Goal: Transaction & Acquisition: Purchase product/service

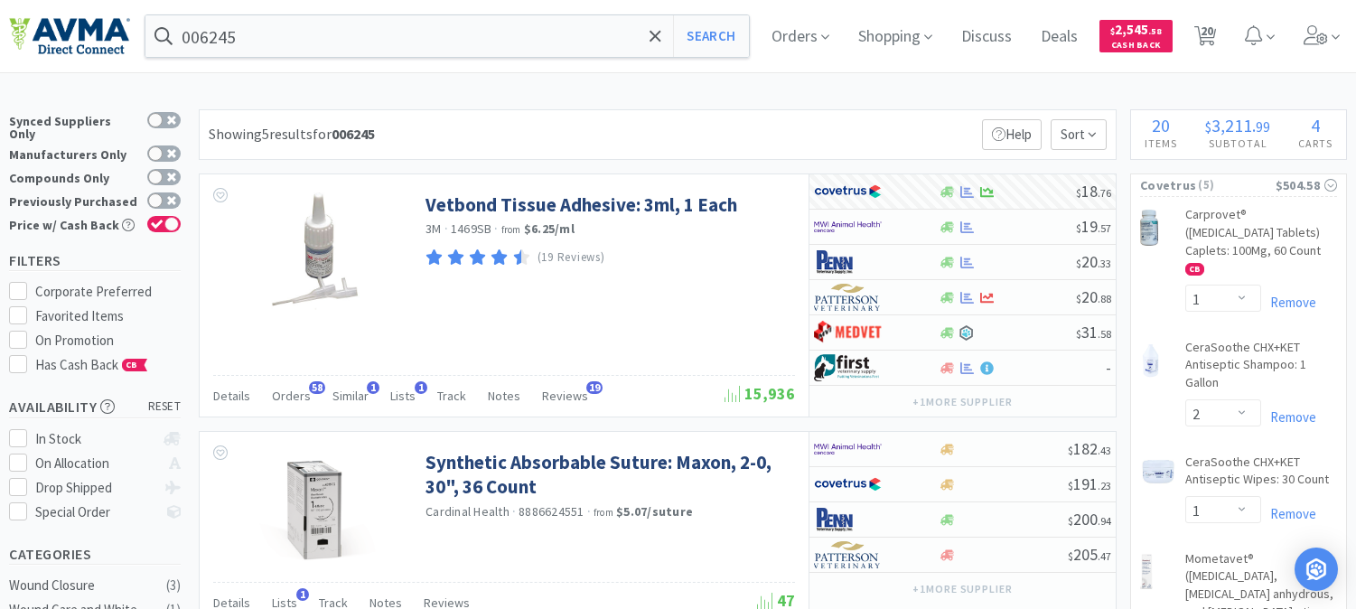
select select "1"
select select "2"
select select "1"
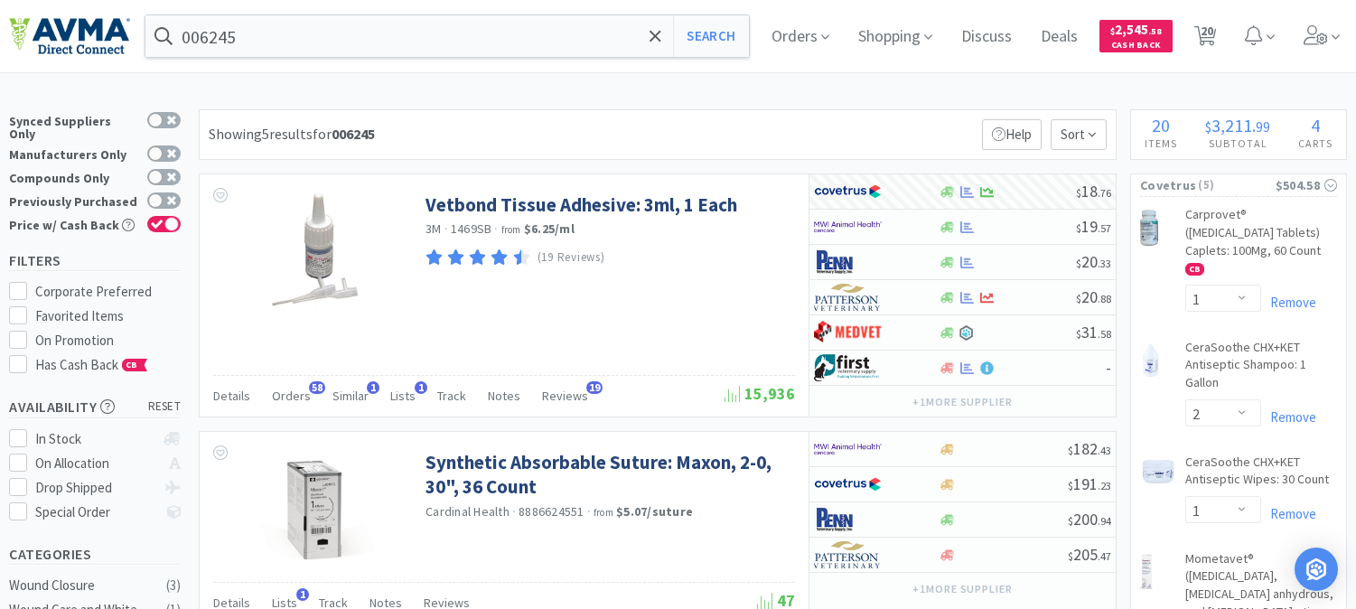
select select "2"
select select "1"
select select "2"
select select "1"
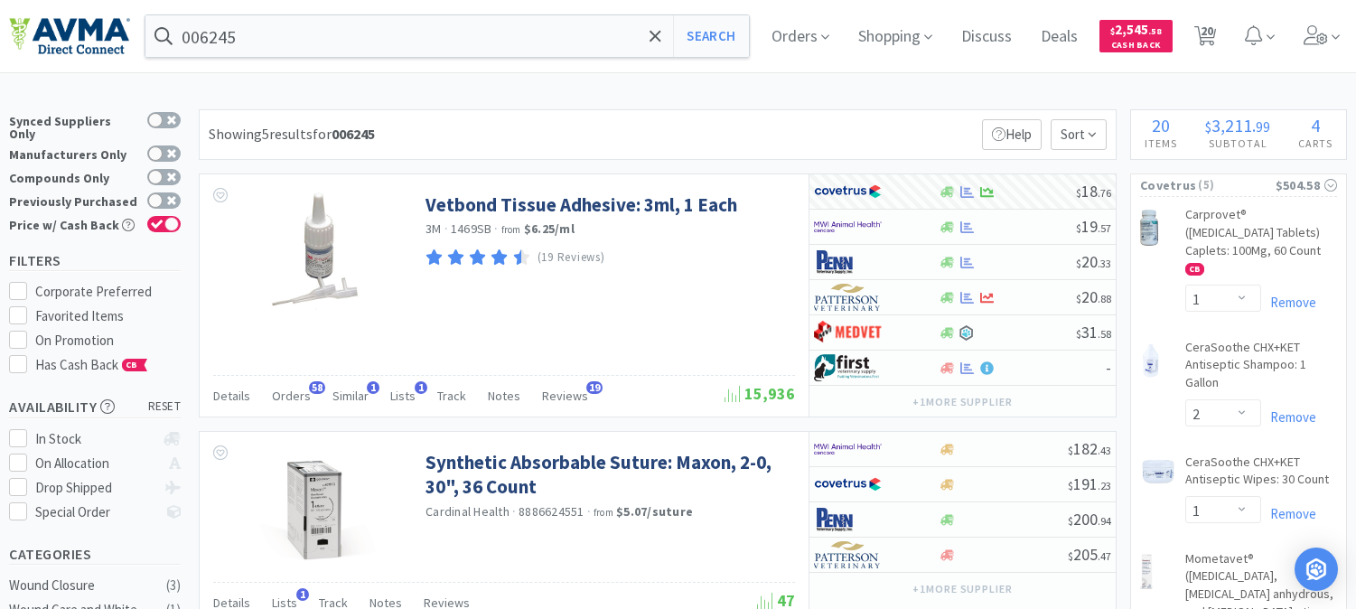
select select "3"
select select "10"
select select "3"
select select "12"
select select "6"
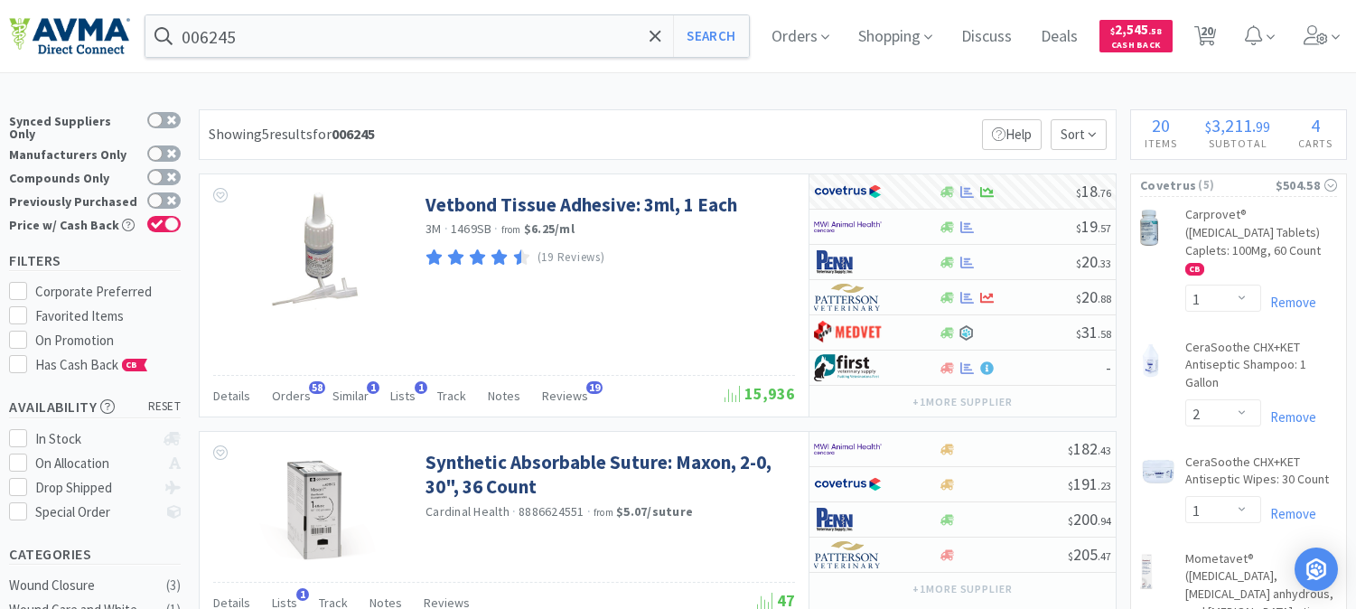
select select "20"
select select "3"
select select "8"
select select "3"
select select "1"
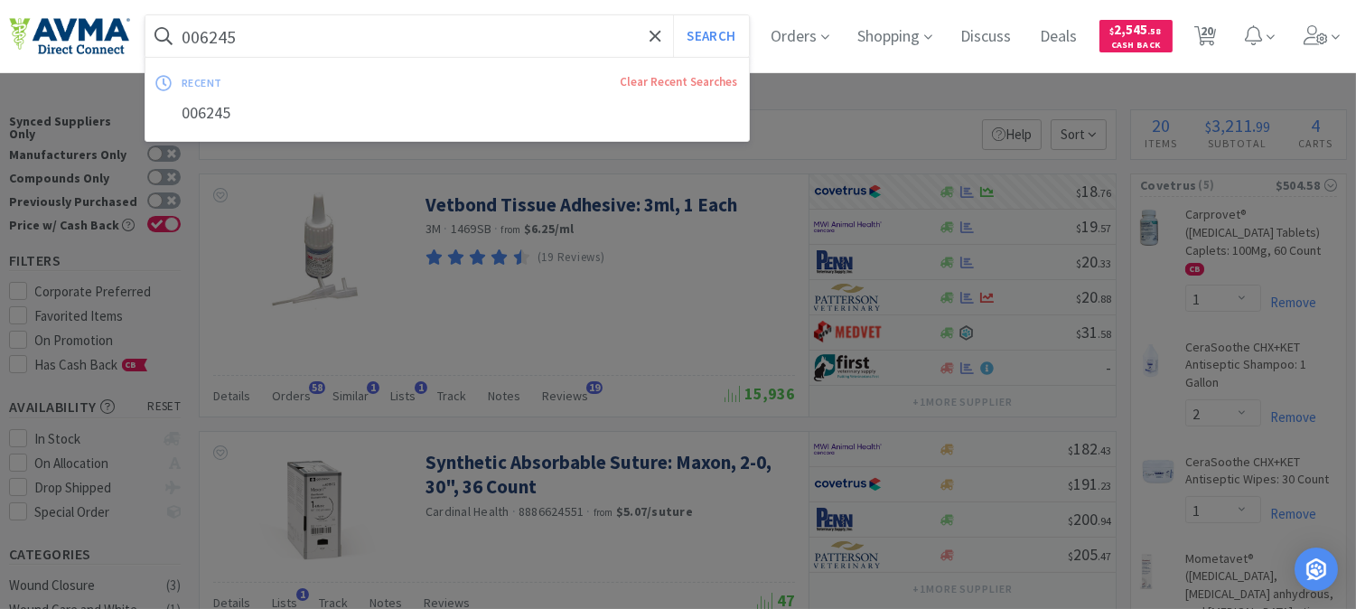
click at [277, 29] on input "006245" at bounding box center [447, 36] width 604 height 42
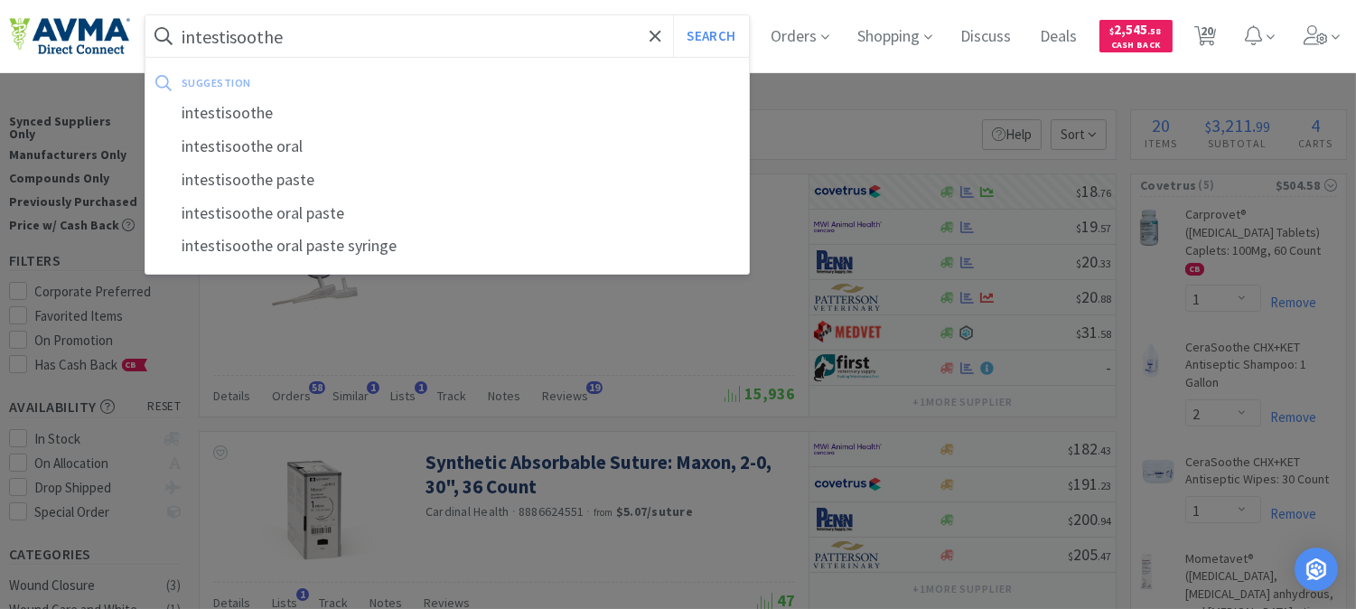
type input "intestisoothe"
click at [673, 15] on button "Search" at bounding box center [710, 36] width 75 height 42
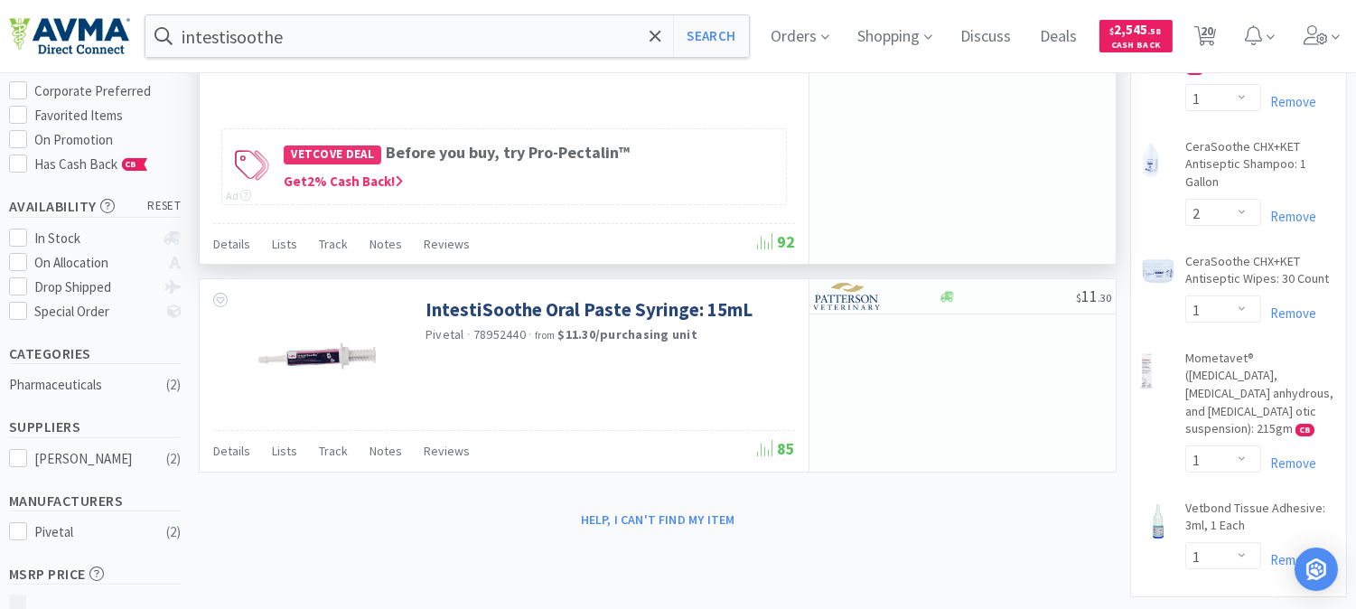
scroll to position [100, 0]
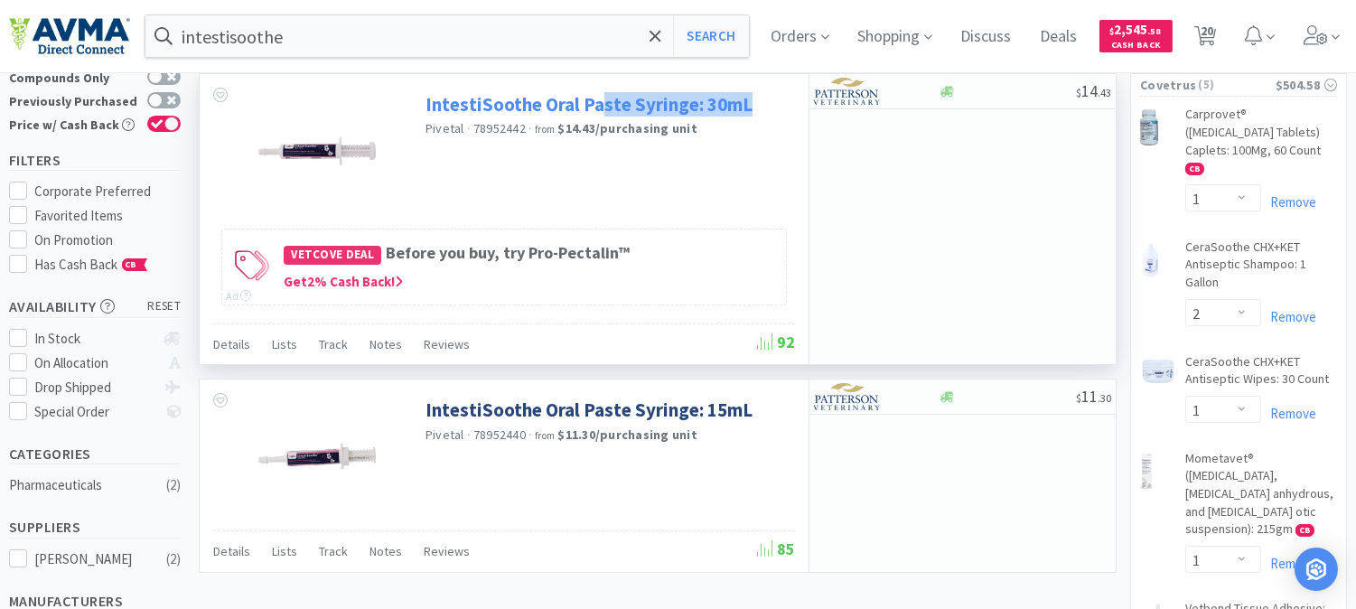
drag, startPoint x: 728, startPoint y: 109, endPoint x: 600, endPoint y: 107, distance: 128.4
click at [600, 107] on div "IntestiSoothe Oral Paste Syringe: 30mL Pivetal · 78952442 · from $14.43 / purch…" at bounding box center [608, 114] width 365 height 62
click at [715, 299] on div "Vetcove Deal Before you buy, try Pro-Pectalin™ Get 2 % Cash Back! Ad" at bounding box center [504, 267] width 566 height 76
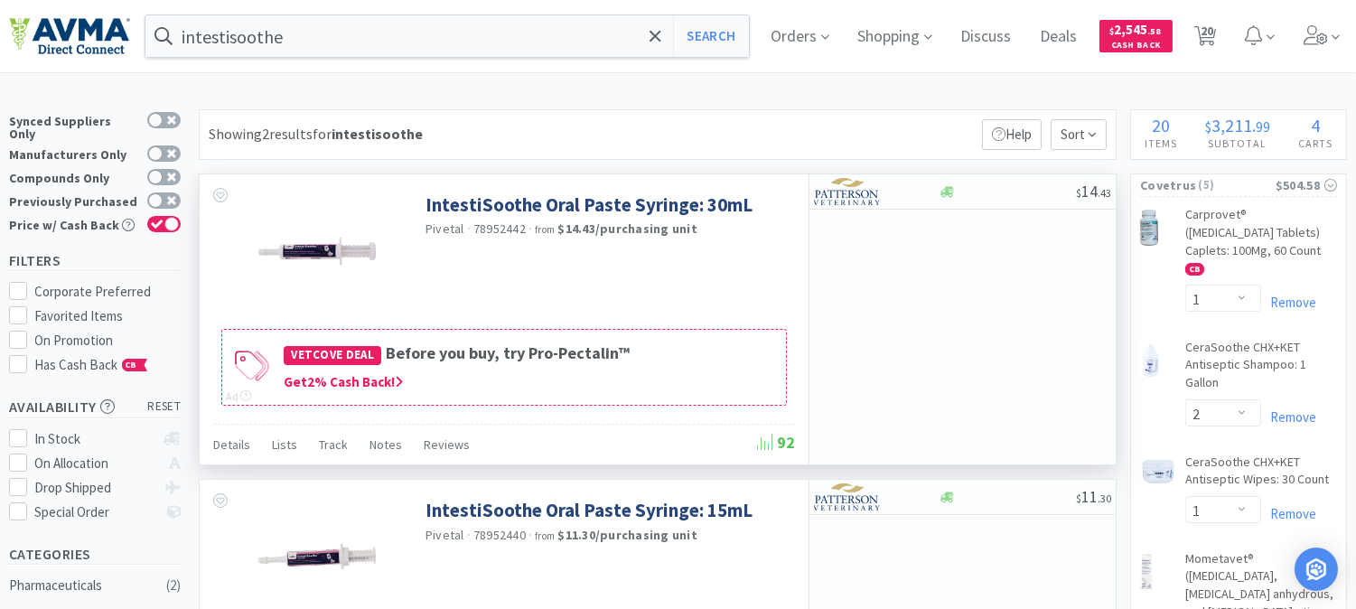
scroll to position [100, 0]
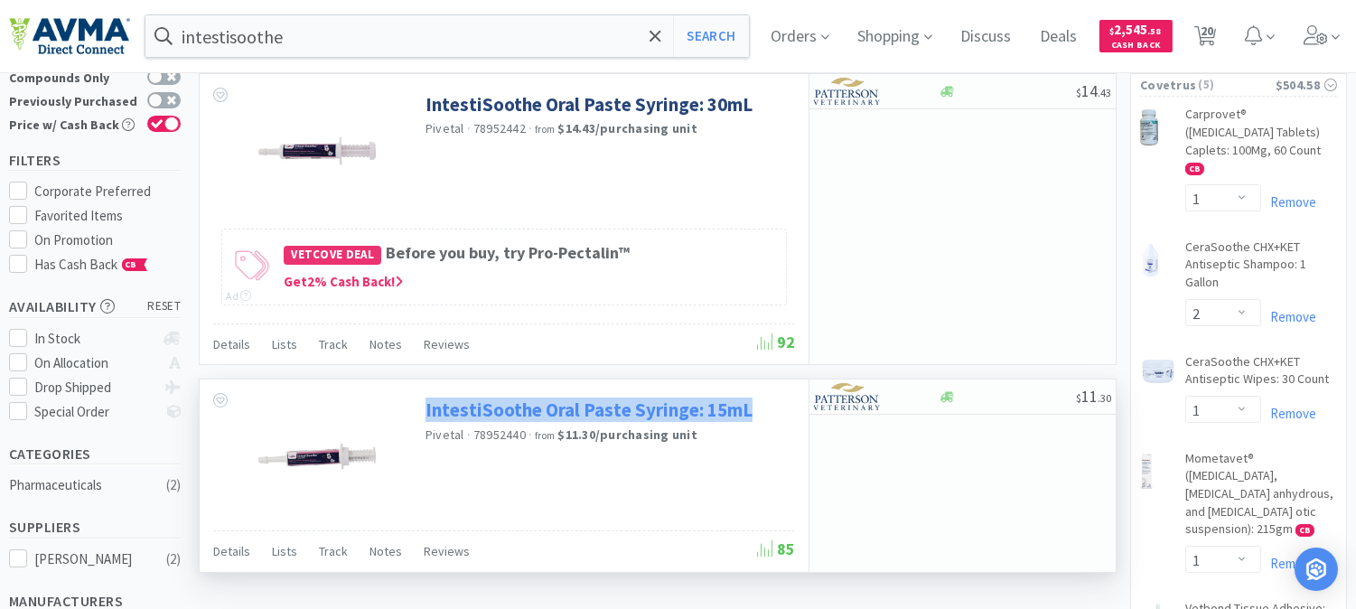
drag, startPoint x: 765, startPoint y: 414, endPoint x: 427, endPoint y: 414, distance: 337.1
click at [427, 414] on div "IntestiSoothe Oral Paste Syringe: 15mL Pivetal · 78952440 · from $11.30 / purch…" at bounding box center [608, 420] width 365 height 62
copy link "IntestiSoothe Oral Paste Syringe: 15mL"
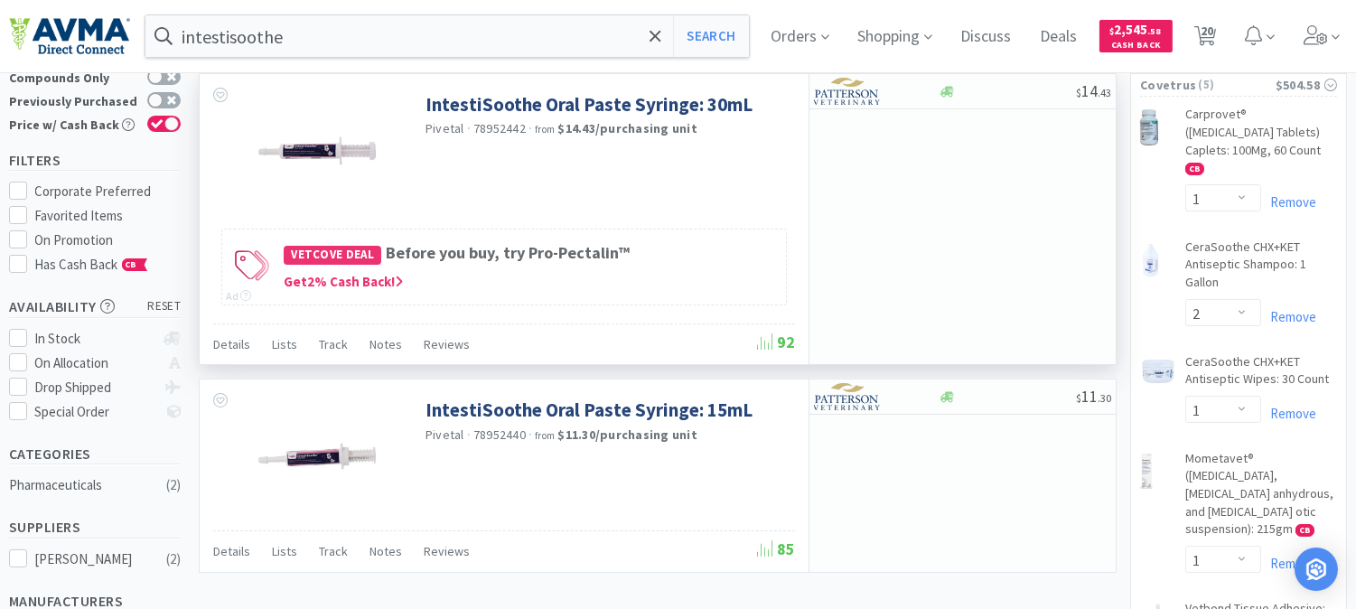
click at [599, 178] on div "IntestiSoothe Oral Paste Syringe: 30mL Pivetal · 78952442 · from $14.43 / purch…" at bounding box center [504, 149] width 609 height 150
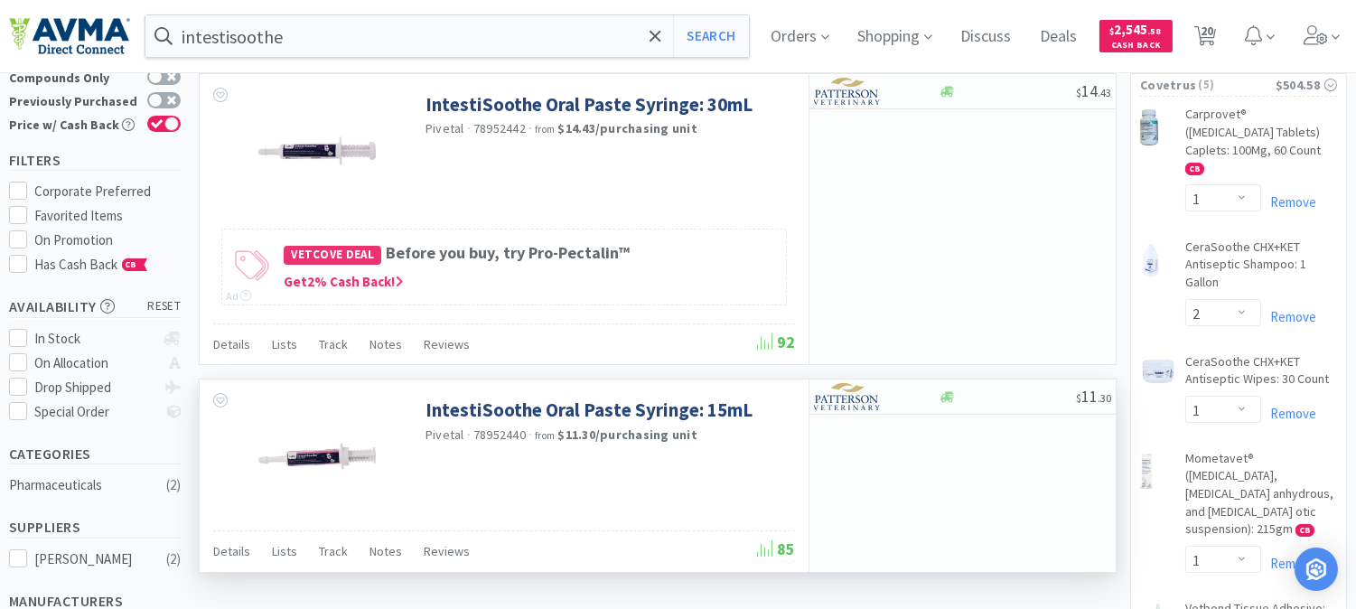
click at [508, 431] on span "78952440" at bounding box center [500, 435] width 52 height 16
copy span "78952440"
click at [850, 404] on img at bounding box center [848, 396] width 68 height 27
select select "1"
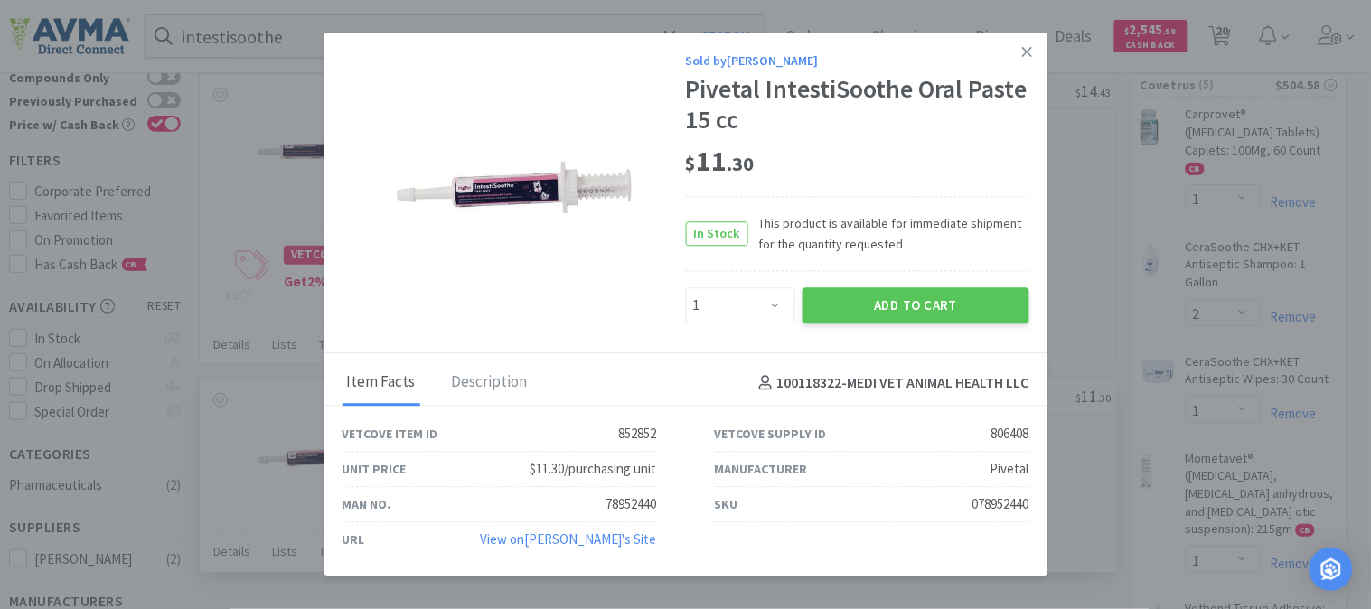
click at [1009, 502] on div "078952440" at bounding box center [1000, 505] width 57 height 22
copy div "078952440"
click at [1031, 54] on icon at bounding box center [1027, 51] width 10 height 16
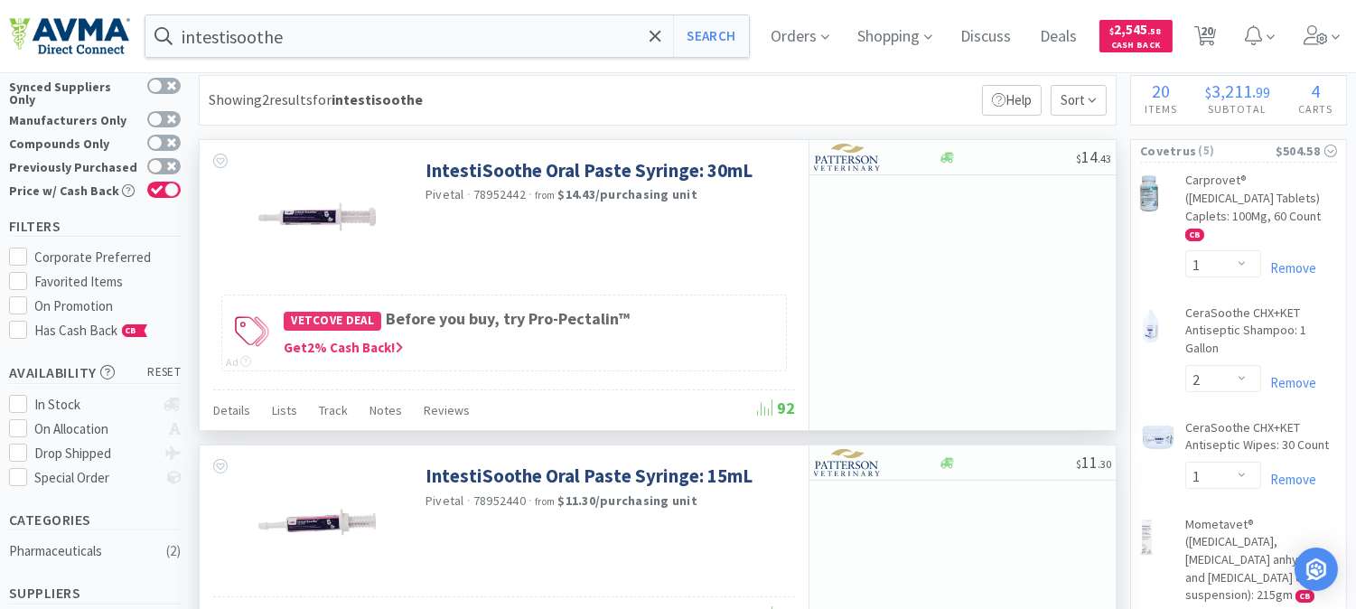
scroll to position [0, 0]
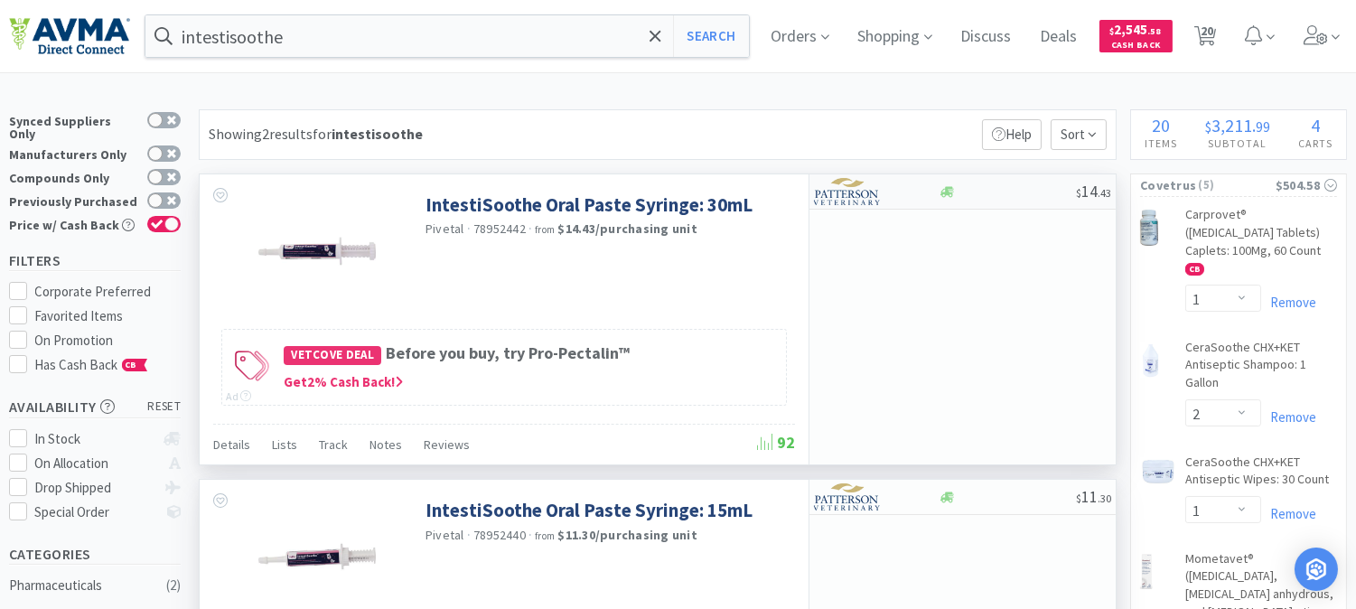
click at [863, 192] on img at bounding box center [848, 191] width 68 height 27
select select "1"
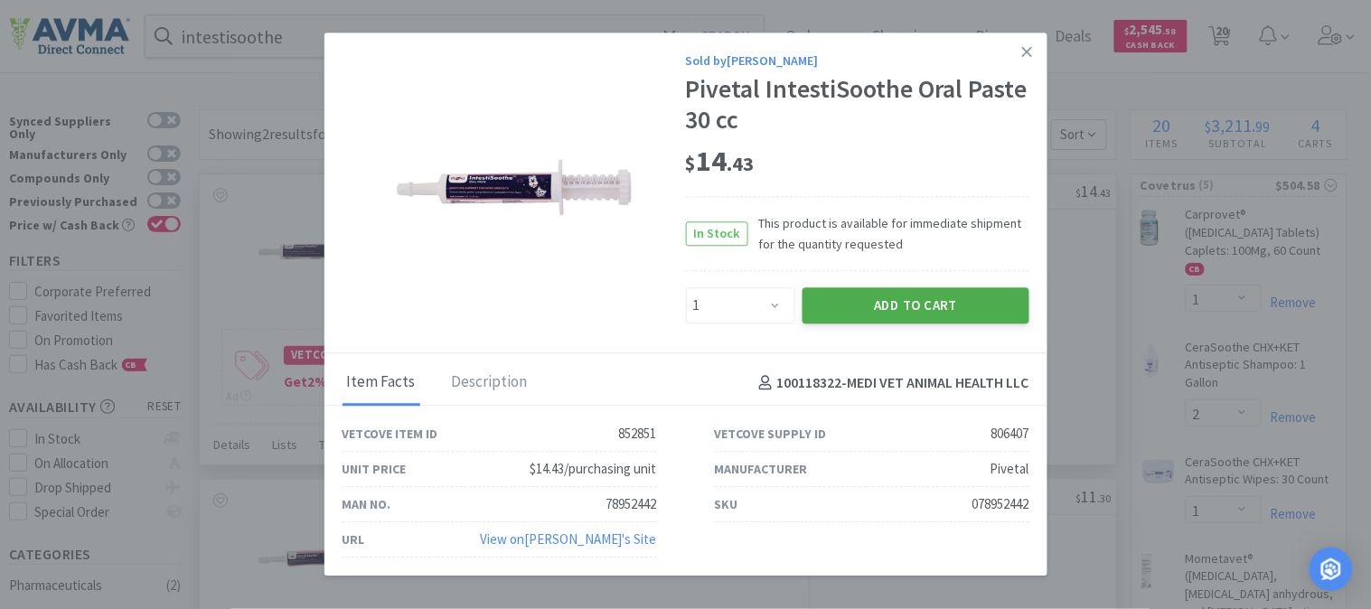
click at [907, 298] on button "Add to Cart" at bounding box center [915, 305] width 227 height 36
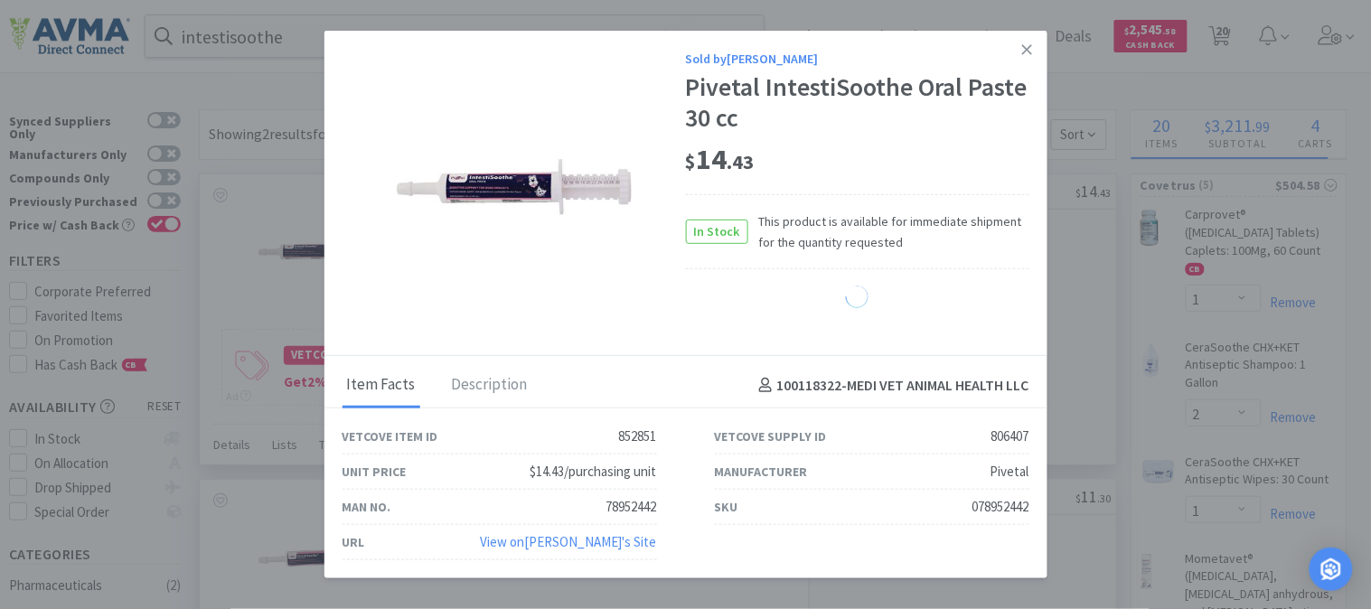
select select "1"
select select "3"
select select "12"
select select "6"
select select "20"
